Goal: Information Seeking & Learning: Learn about a topic

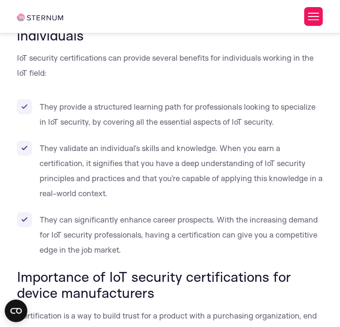
scroll to position [1784, 0]
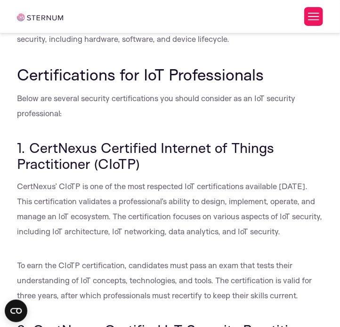
click at [203, 185] on p "CertNexus’ CIoTP is one of the most respected IoT certifications available [DAT…" at bounding box center [170, 209] width 306 height 60
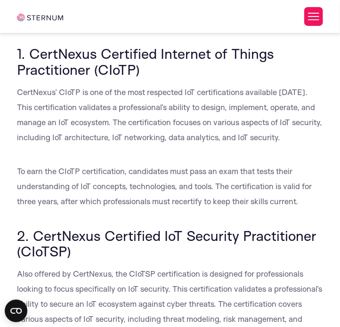
scroll to position [1878, 0]
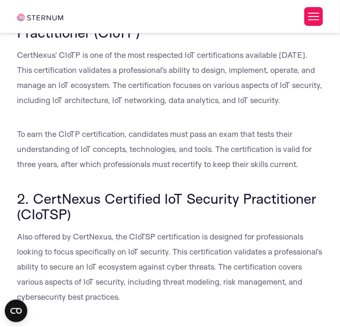
scroll to position [1916, 0]
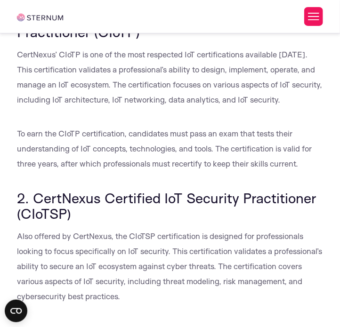
click at [191, 122] on div "What Are IoT Security Certifications The Internet of Things (IoT) has revolutio…" at bounding box center [170, 321] width 306 height 4092
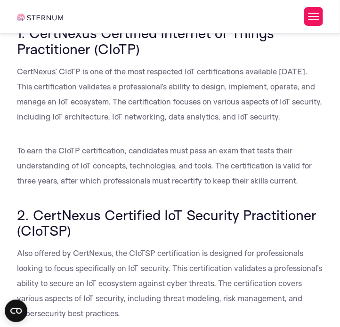
scroll to position [1897, 0]
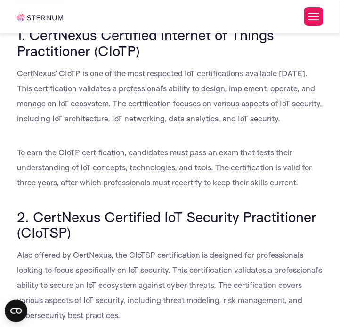
click at [234, 166] on p "To earn the CIoTP certification, candidates must pass an exam that tests their …" at bounding box center [170, 167] width 306 height 45
click at [225, 190] on p "To earn the CIoTP certification, candidates must pass an exam that tests their …" at bounding box center [170, 167] width 306 height 45
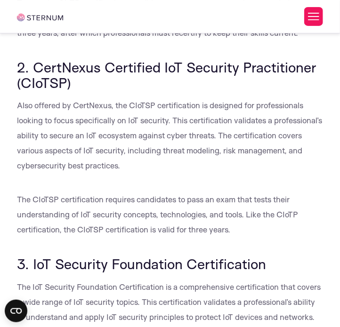
scroll to position [2048, 0]
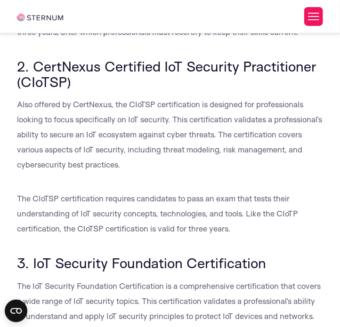
click at [314, 261] on h3 "3. IoT Security Foundation Certification" at bounding box center [170, 264] width 306 height 16
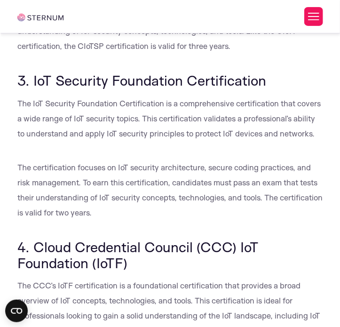
scroll to position [2236, 0]
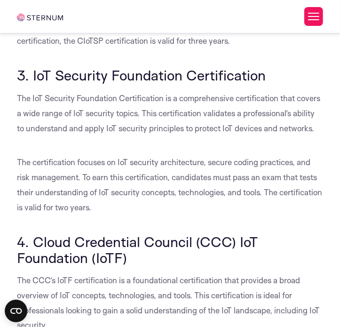
click at [190, 114] on p "The IoT Security Foundation Certification is a comprehensive certification that…" at bounding box center [170, 113] width 306 height 45
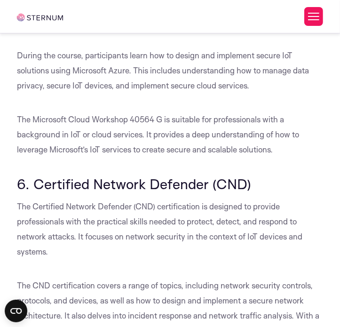
scroll to position [2688, 0]
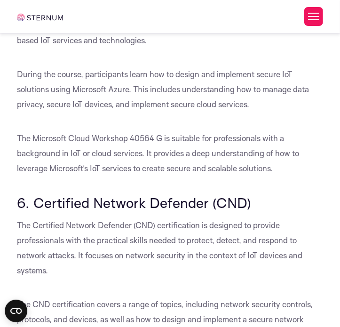
click at [216, 90] on p "During the course, participants learn how to design and implement secure IoT so…" at bounding box center [170, 89] width 306 height 45
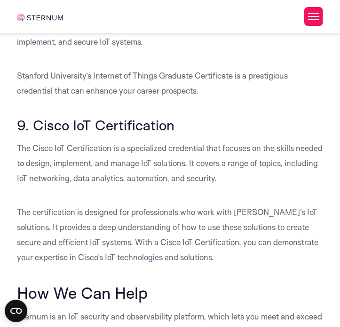
scroll to position [3656, 0]
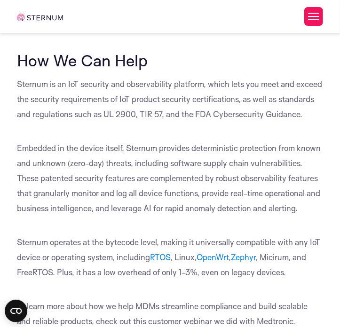
click at [176, 162] on p "Embedded in the device itself, Sternum provides deterministic protection from k…" at bounding box center [170, 178] width 306 height 75
click at [175, 112] on p "Sternum is an IoT security and observability platform, which lets you meet and …" at bounding box center [170, 99] width 306 height 45
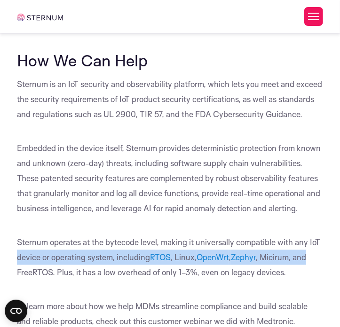
drag, startPoint x: 342, startPoint y: 248, endPoint x: 343, endPoint y: 257, distance: 9.5
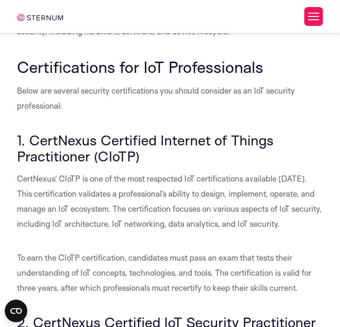
scroll to position [1786, 0]
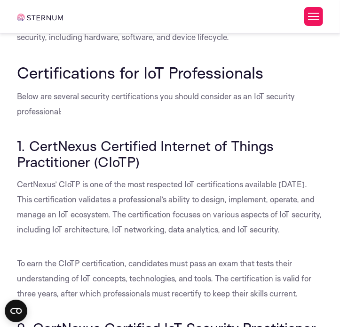
click at [161, 164] on h3 "1. CertNexus Certified Internet of Things Practitioner (CIoTP)" at bounding box center [170, 154] width 306 height 32
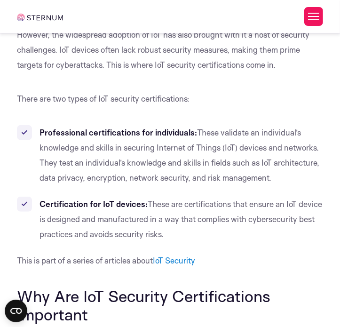
scroll to position [256, 0]
